Goal: Task Accomplishment & Management: Manage account settings

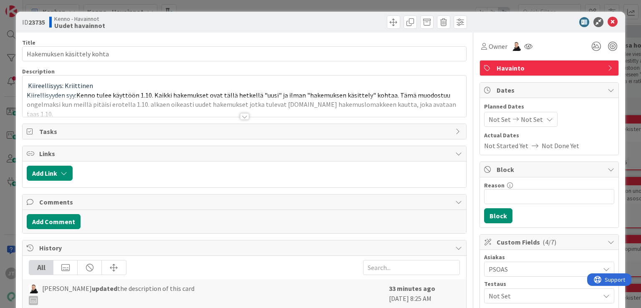
click at [240, 117] on div at bounding box center [244, 116] width 9 height 7
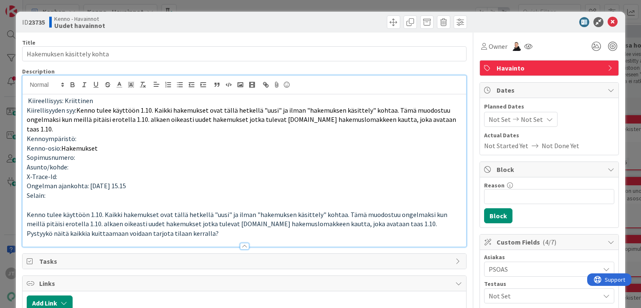
drag, startPoint x: 640, startPoint y: 48, endPoint x: 640, endPoint y: 53, distance: 5.0
click at [640, 52] on div "ID 23735 Kenno - Havainnot Uudet havainnot Title 26 / 128 Hakemuksen käsittely …" at bounding box center [320, 154] width 641 height 308
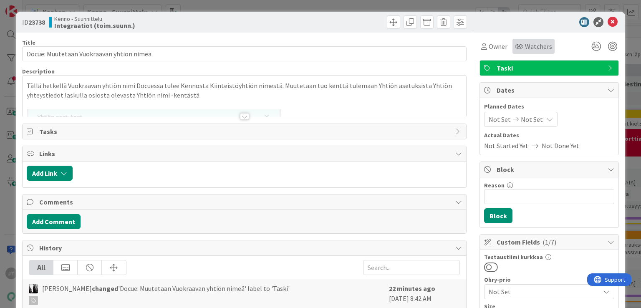
click at [525, 48] on span "Watchers" at bounding box center [538, 46] width 27 height 10
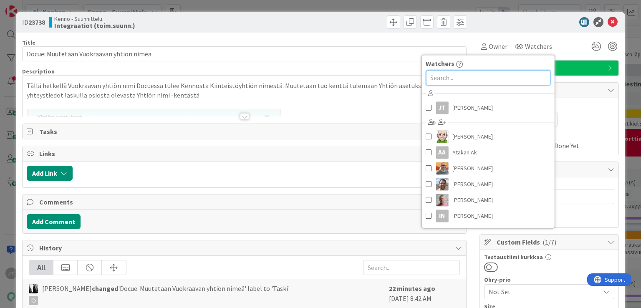
click at [496, 79] on input "text" at bounding box center [487, 77] width 124 height 15
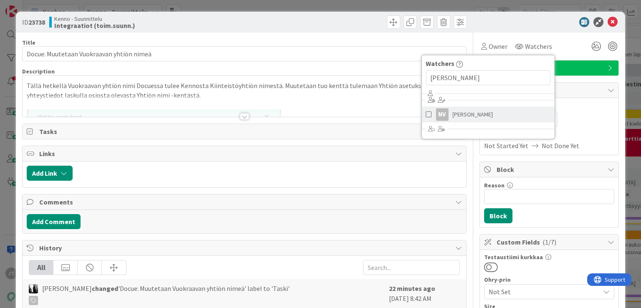
click at [425, 115] on span at bounding box center [428, 114] width 6 height 13
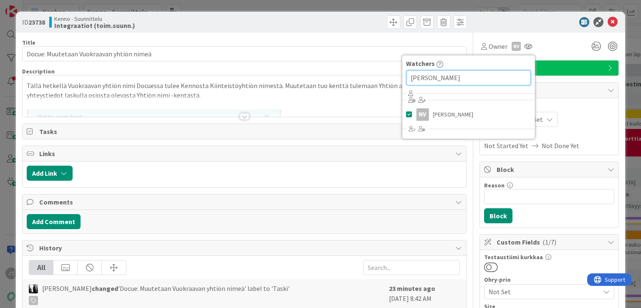
click at [468, 77] on input "nina" at bounding box center [468, 77] width 124 height 15
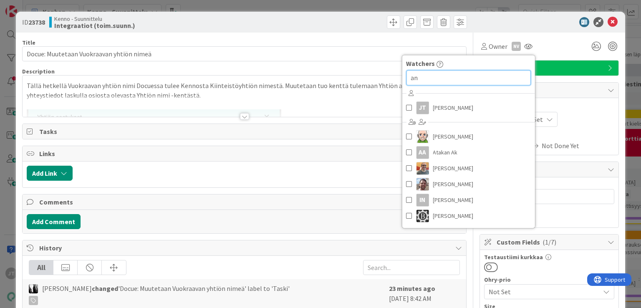
type input "a"
click at [547, 25] on div at bounding box center [545, 22] width 148 height 10
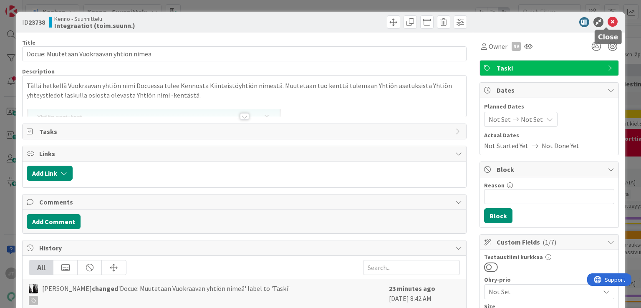
click at [607, 26] on icon at bounding box center [612, 22] width 10 height 10
